Goal: Transaction & Acquisition: Book appointment/travel/reservation

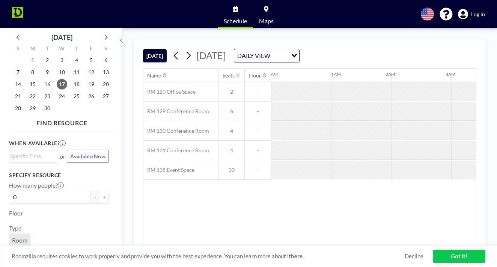
scroll to position [0, 488]
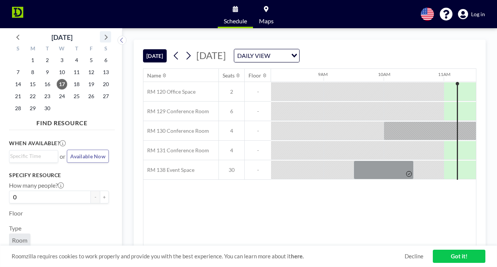
click at [105, 35] on icon at bounding box center [106, 37] width 3 height 5
click at [71, 91] on span "23" at bounding box center [76, 96] width 11 height 11
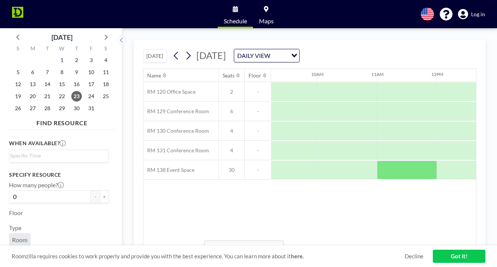
scroll to position [0, 515]
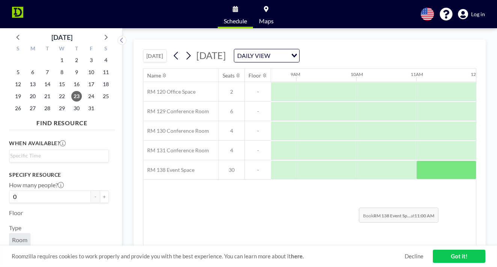
click at [357, 190] on div "Name Seats Floor 12AM 1AM 2AM 3AM 4AM 5AM 6AM 7AM 8AM 9AM 10AM 11AM 12PM 1PM 2P…" at bounding box center [309, 157] width 333 height 177
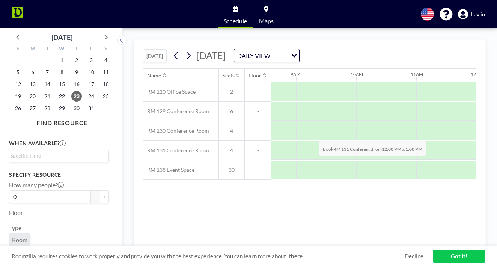
click at [476, 141] on div at bounding box center [506, 150] width 60 height 19
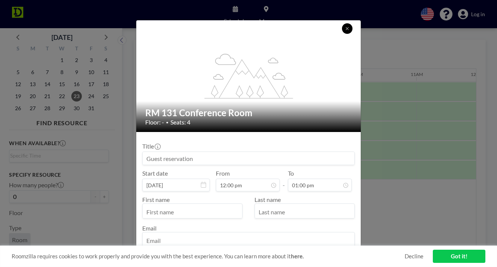
click at [346, 30] on icon at bounding box center [347, 28] width 3 height 3
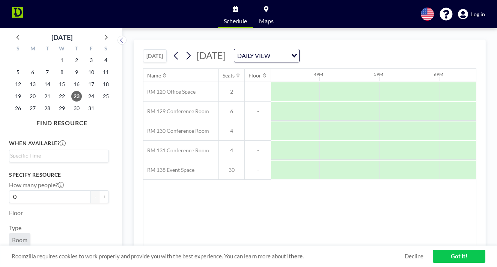
scroll to position [0, 912]
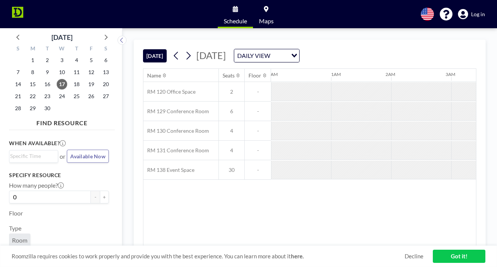
scroll to position [0, 488]
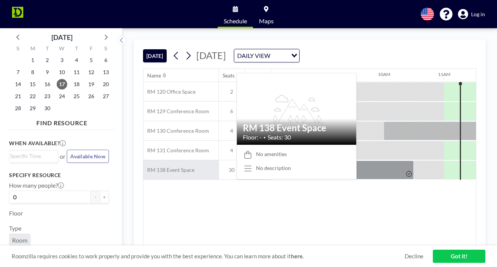
click at [160, 160] on div "RM 138 Event Space" at bounding box center [180, 169] width 75 height 19
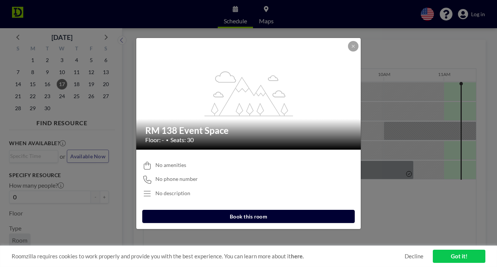
click at [396, 188] on div "flex-grow: 1.2; RM 138 Event Space Floor: - • Seats: 30 No amenities No phone n…" at bounding box center [248, 133] width 497 height 267
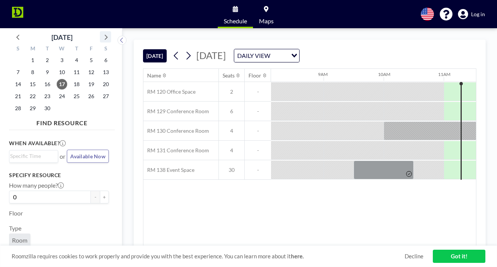
click at [101, 33] on icon at bounding box center [106, 37] width 10 height 10
click at [71, 91] on span "23" at bounding box center [76, 96] width 11 height 11
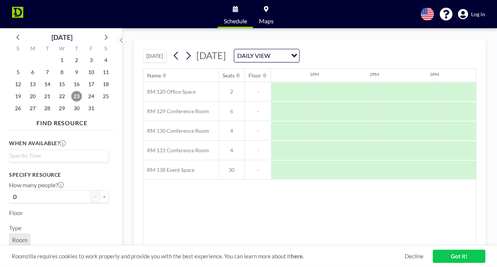
scroll to position [0, 736]
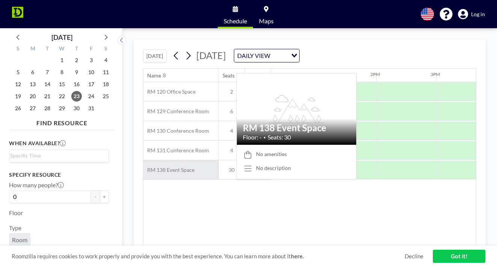
click at [153, 166] on span "RM 138 Event Space" at bounding box center [168, 169] width 51 height 7
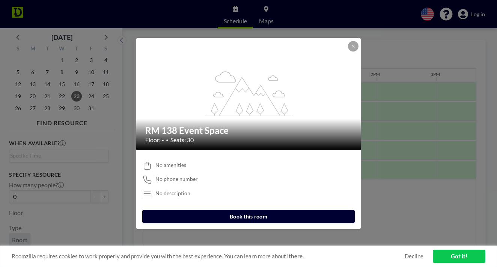
click at [232, 209] on button "Book this room" at bounding box center [248, 215] width 212 height 13
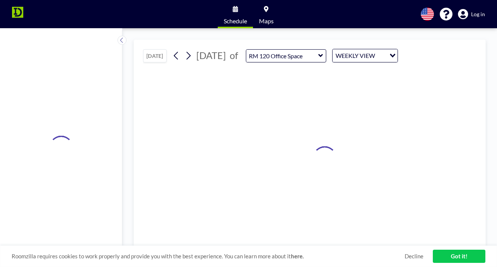
type input "RM 138 Event Space"
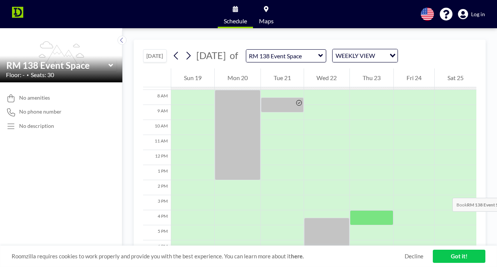
scroll to position [117, 0]
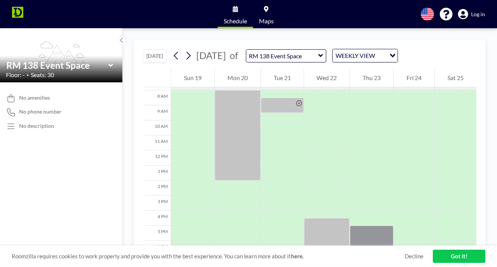
drag, startPoint x: 359, startPoint y: 167, endPoint x: 354, endPoint y: 225, distance: 58.4
click at [354, 225] on div at bounding box center [372, 150] width 44 height 360
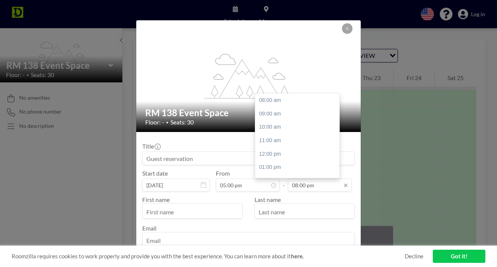
scroll to position [67, 0]
click at [312, 178] on input "08:00 pm" at bounding box center [320, 184] width 64 height 13
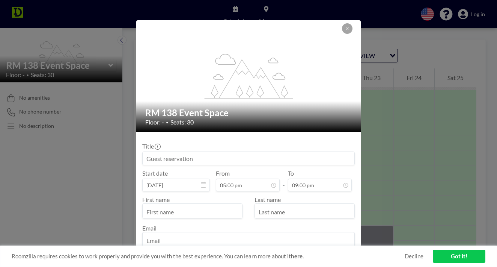
type input "09:00 pm"
click at [209, 152] on input at bounding box center [249, 158] width 212 height 13
type input "[PERSON_NAME] Book Launch Party"
click at [193, 205] on input "text" at bounding box center [192, 211] width 99 height 13
type input "[PERSON_NAME]"
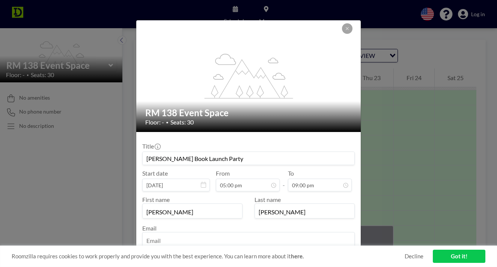
type input "[PERSON_NAME]"
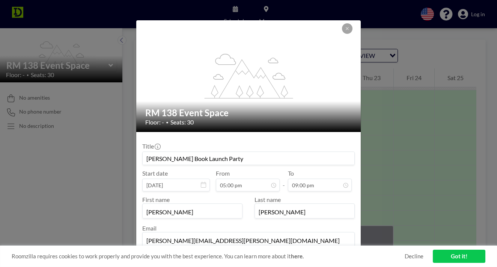
type input "[PERSON_NAME][EMAIL_ADDRESS][PERSON_NAME][DOMAIN_NAME]"
click at [317, 256] on button "BOOK NOW" at bounding box center [336, 262] width 38 height 13
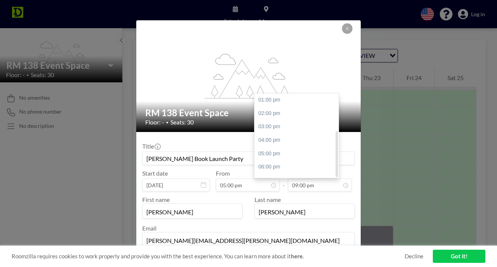
click at [292, 187] on div "08:00 pm" at bounding box center [298, 194] width 86 height 14
type input "08:00 pm"
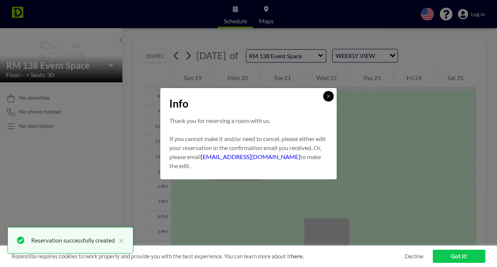
click at [323, 101] on button at bounding box center [328, 96] width 11 height 11
